Goal: Task Accomplishment & Management: Use online tool/utility

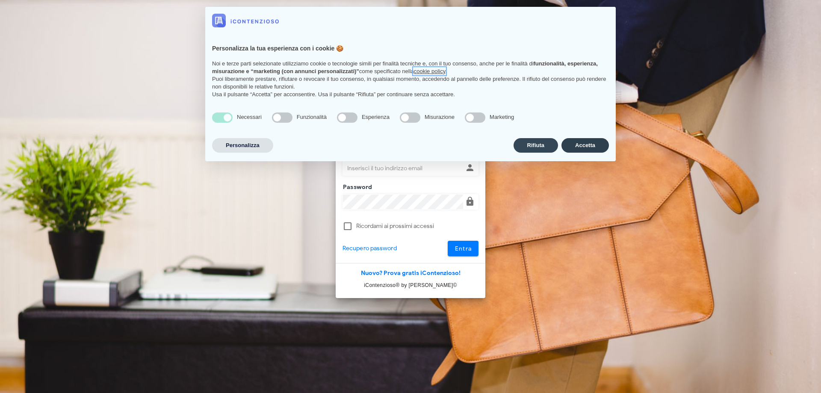
type input "[EMAIL_ADDRESS][DOMAIN_NAME]"
click at [579, 147] on button "Accetta" at bounding box center [584, 145] width 47 height 15
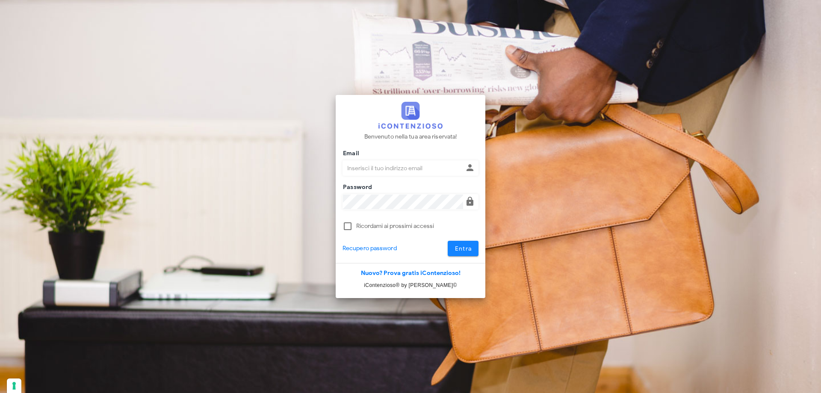
type input "[EMAIL_ADDRESS][DOMAIN_NAME]"
click at [461, 245] on span "Entra" at bounding box center [463, 248] width 18 height 7
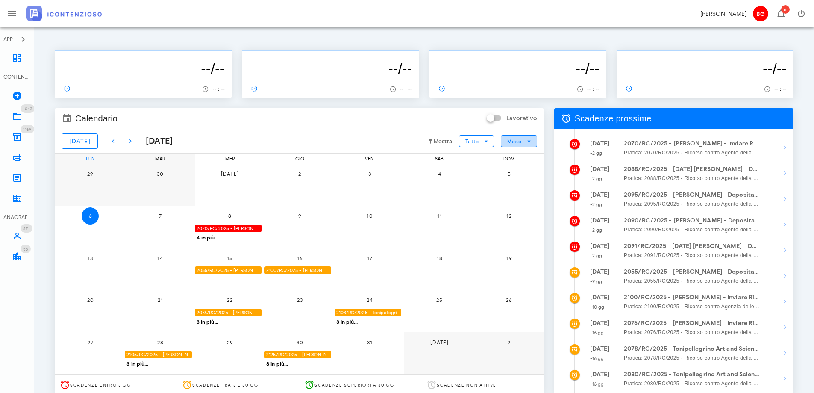
click at [521, 145] on button "Mese" at bounding box center [519, 141] width 36 height 12
click at [519, 173] on div "Settimana" at bounding box center [517, 176] width 26 height 7
